Goal: Information Seeking & Learning: Learn about a topic

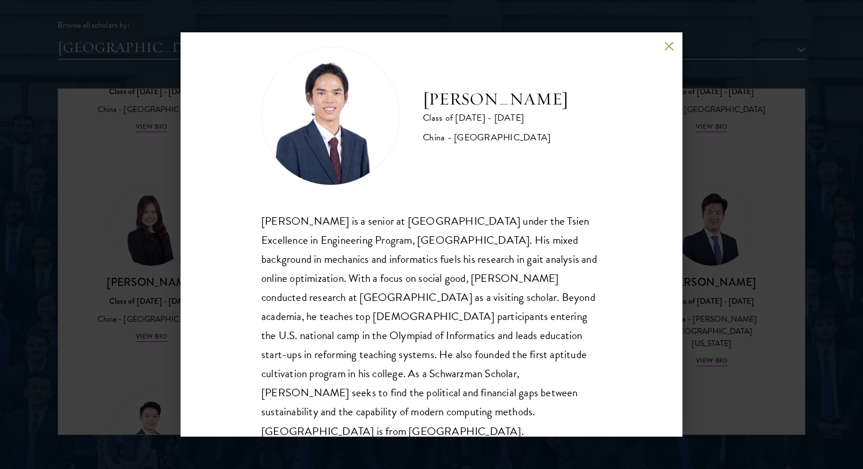
click at [669, 35] on div "[PERSON_NAME] Class of [DATE] - [DATE] [GEOGRAPHIC_DATA] - [GEOGRAPHIC_DATA] [P…" at bounding box center [432, 234] width 502 height 404
click at [668, 43] on button at bounding box center [669, 46] width 10 height 10
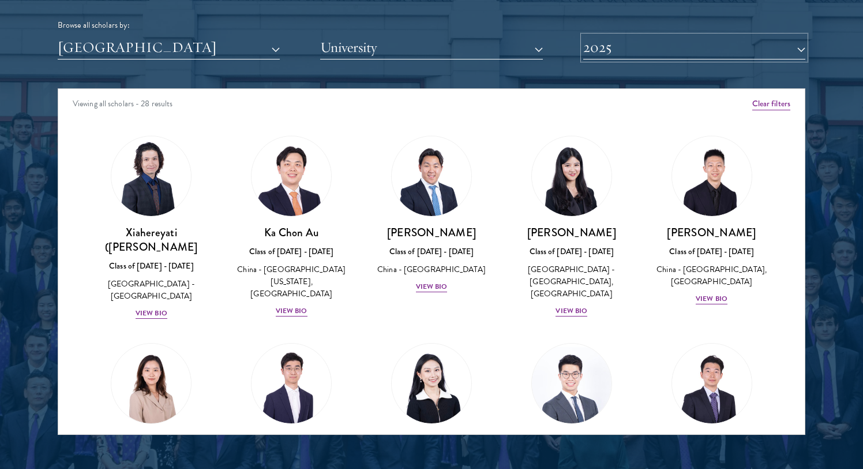
click at [668, 43] on button "2025" at bounding box center [694, 48] width 222 height 24
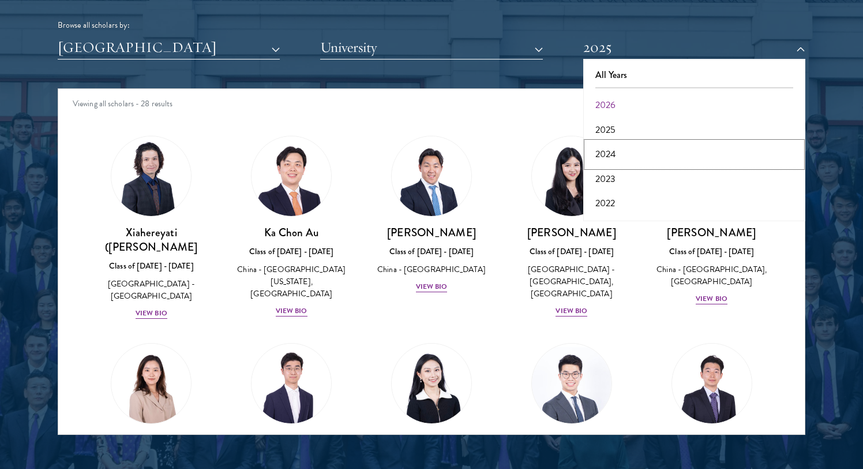
click at [606, 159] on button "2024" at bounding box center [694, 154] width 215 height 24
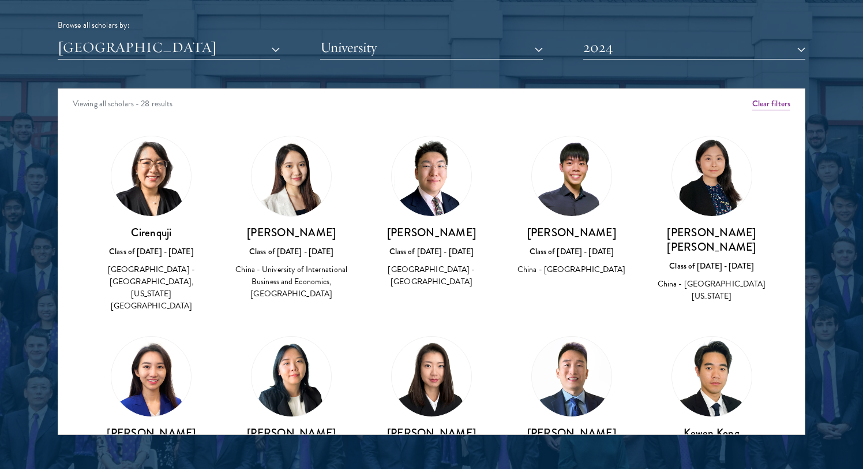
click at [313, 197] on img at bounding box center [292, 176] width 80 height 80
click at [290, 235] on h3 "[PERSON_NAME]" at bounding box center [291, 232] width 117 height 14
click at [286, 158] on img at bounding box center [292, 176] width 80 height 80
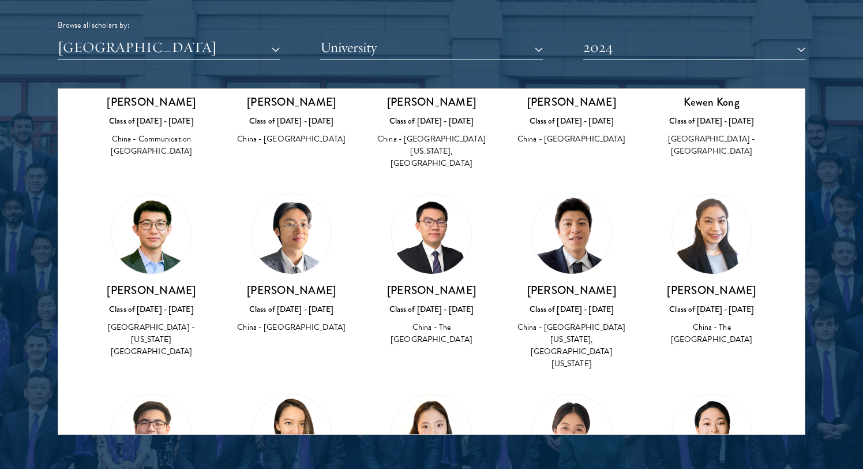
scroll to position [338, 0]
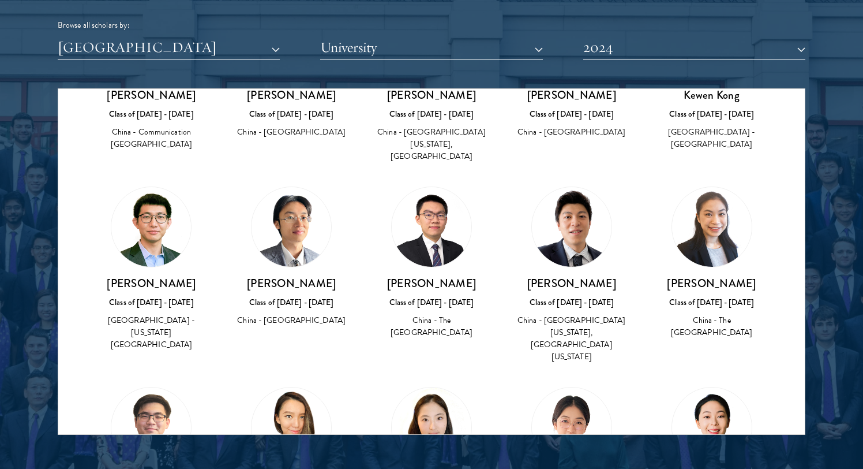
click at [286, 200] on img at bounding box center [292, 227] width 80 height 80
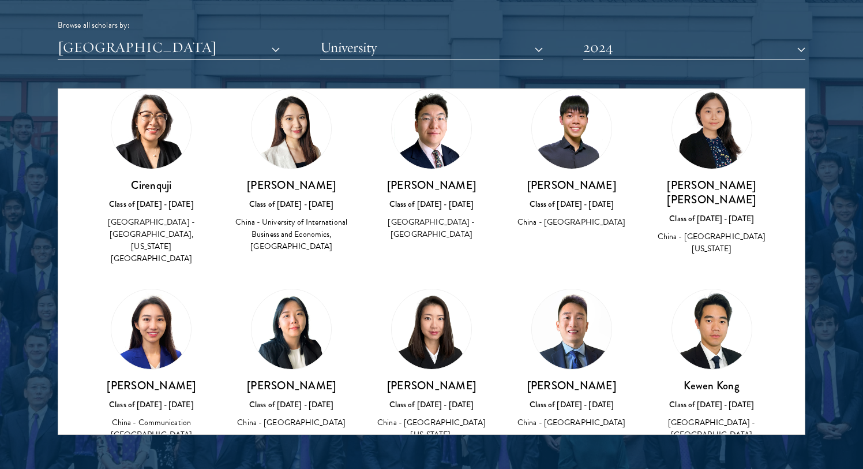
scroll to position [0, 0]
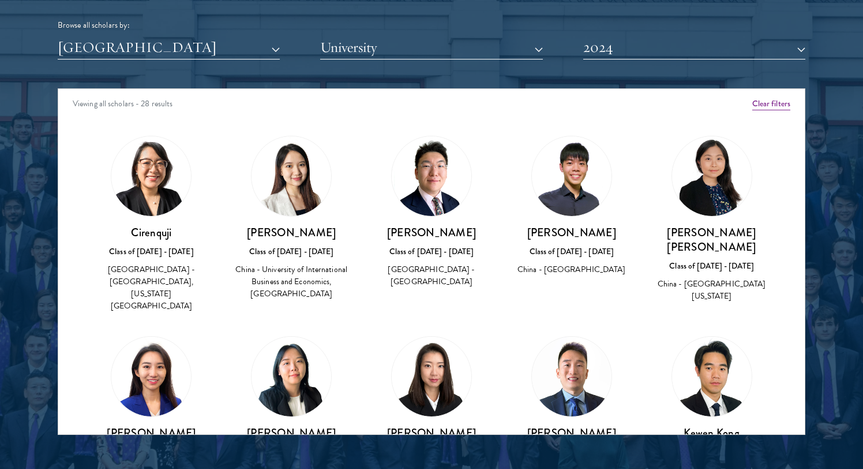
click at [702, 179] on img at bounding box center [712, 176] width 80 height 80
click at [699, 50] on button "2024" at bounding box center [694, 48] width 222 height 24
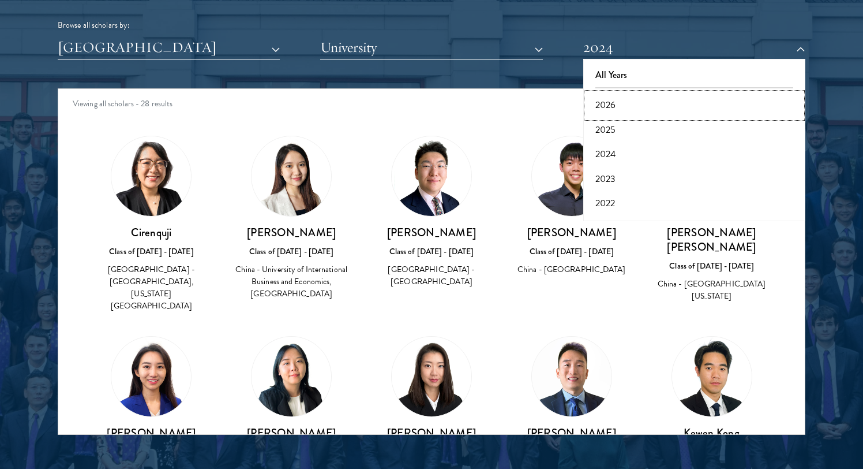
click at [641, 106] on button "2026" at bounding box center [694, 105] width 215 height 24
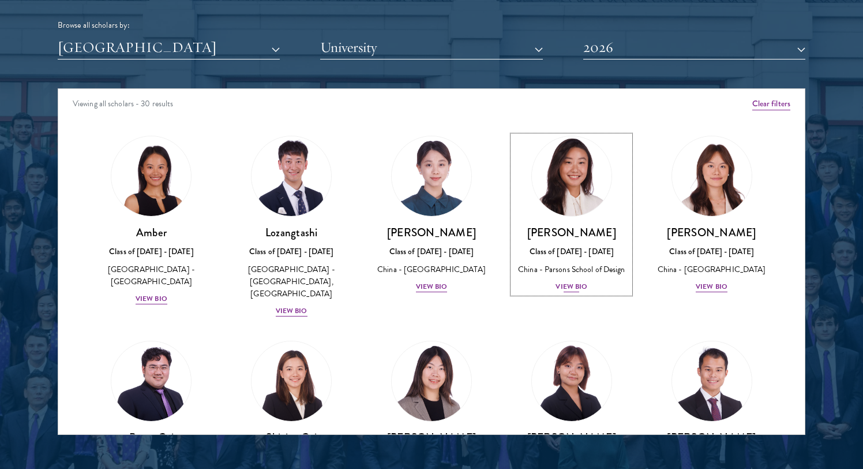
click at [571, 173] on img at bounding box center [572, 176] width 88 height 88
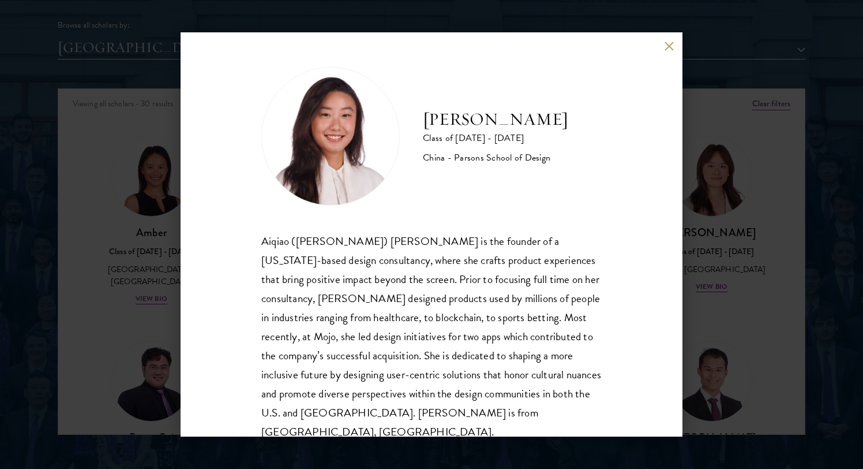
scroll to position [20, 0]
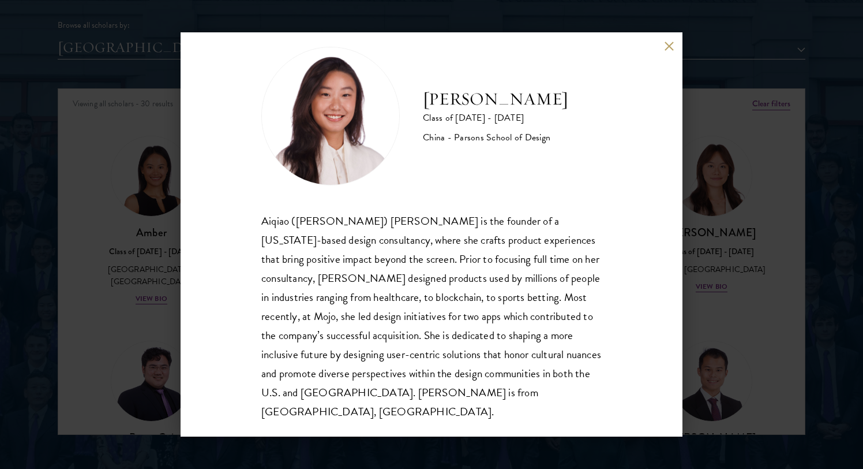
click at [768, 238] on div "[PERSON_NAME] Class of [DATE] - [DATE] China - [PERSON_NAME] School of Design […" at bounding box center [431, 234] width 863 height 469
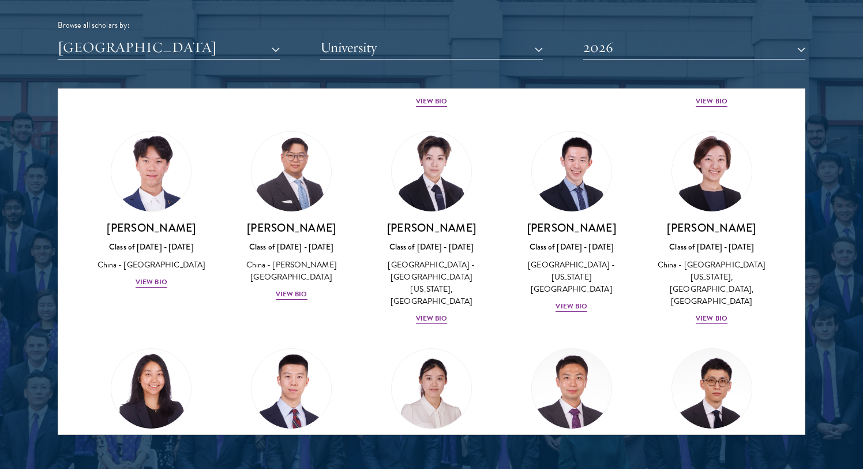
scroll to position [423, 0]
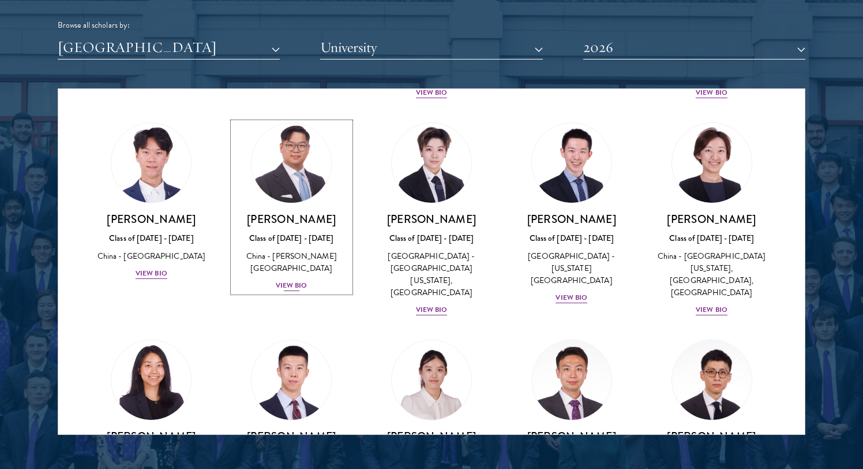
click at [304, 164] on img at bounding box center [292, 163] width 88 height 88
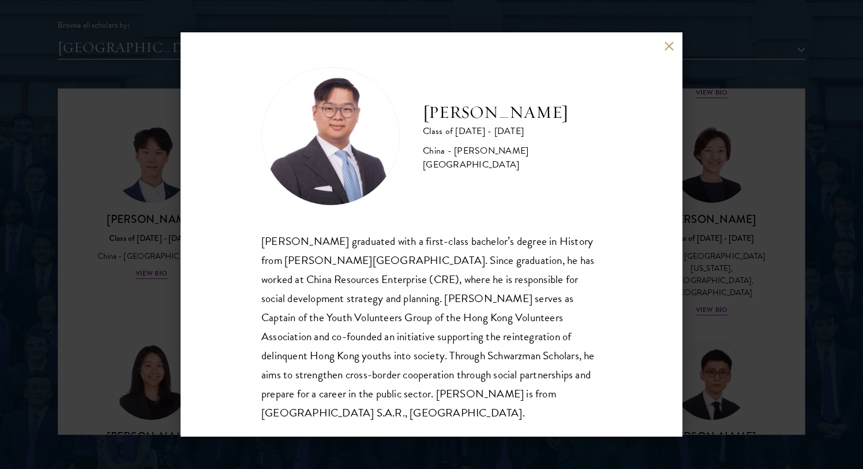
click at [754, 275] on div "[PERSON_NAME] Class of [DATE] - [DATE] [GEOGRAPHIC_DATA] - [PERSON_NAME][GEOGRA…" at bounding box center [431, 234] width 863 height 469
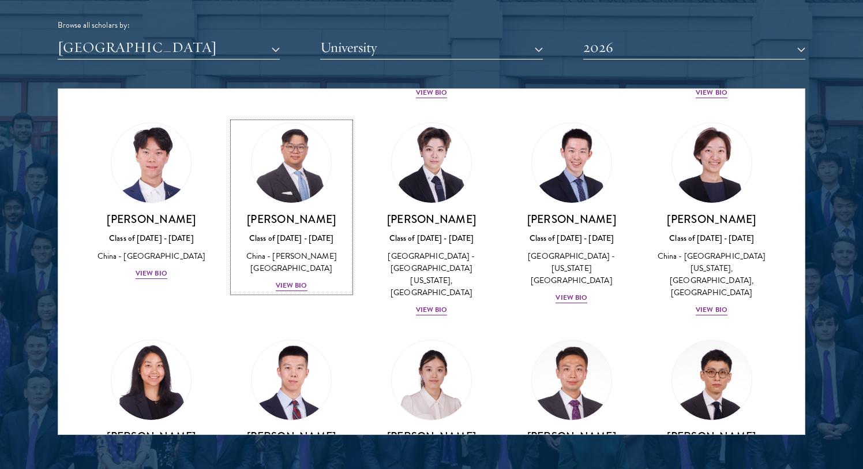
scroll to position [369, 0]
